Goal: Information Seeking & Learning: Learn about a topic

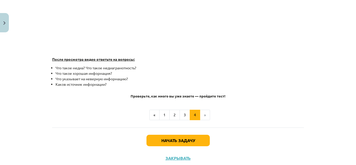
scroll to position [154, 0]
click at [219, 95] on font "Проверьте, как много вы уже знаете — пройдите тест!" at bounding box center [178, 96] width 95 height 5
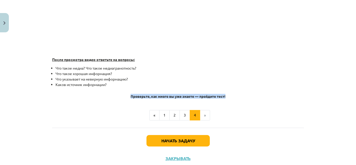
click at [219, 95] on font "Проверьте, как много вы уже знаете — пройдите тест!" at bounding box center [178, 96] width 95 height 5
click at [219, 96] on font "Проверьте, как много вы уже знаете — пройдите тест!" at bounding box center [178, 96] width 95 height 5
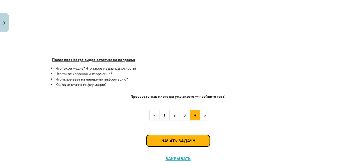
click at [196, 142] on button "Начать задачу" at bounding box center [178, 140] width 63 height 11
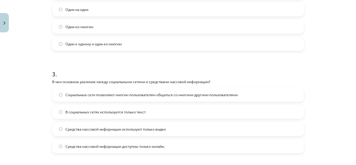
scroll to position [250, 0]
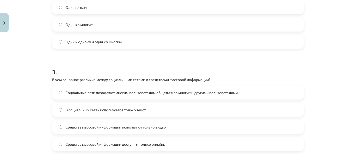
click at [98, 42] on font "Один к одному и один ко многим" at bounding box center [93, 41] width 56 height 5
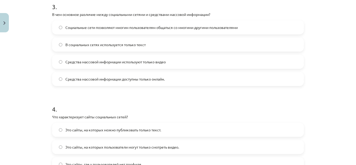
scroll to position [315, 0]
click at [69, 27] on font "Социальные сети позволяют многим пользователям общаться со многими другими поль…" at bounding box center [151, 27] width 172 height 5
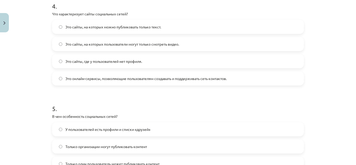
scroll to position [419, 0]
click at [140, 77] on font "Это онлайн-сервисы, позволяющие пользователям создавать и поддерживать сеть кон…" at bounding box center [146, 77] width 162 height 5
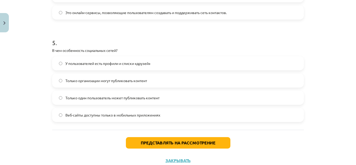
scroll to position [502, 0]
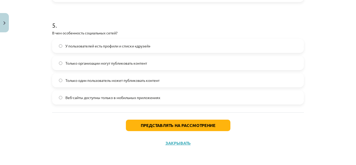
click at [145, 44] on font "У пользователей есть профили и списки «друзей»" at bounding box center [107, 46] width 85 height 5
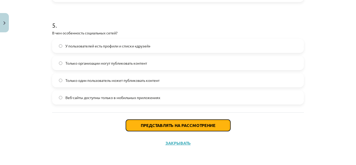
click at [188, 125] on font "Представлять на рассмотрение" at bounding box center [178, 125] width 75 height 5
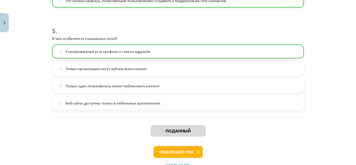
scroll to position [495, 0]
